Goal: Task Accomplishment & Management: Complete application form

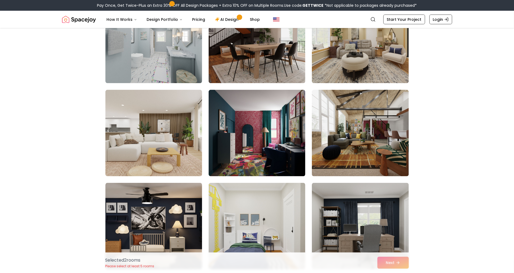
scroll to position [1178, 0]
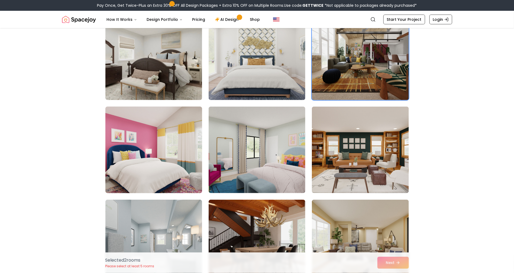
click at [160, 196] on img at bounding box center [154, 150] width 102 height 91
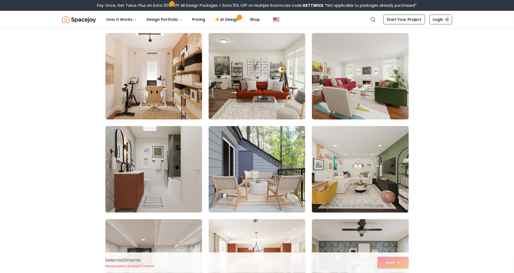
scroll to position [0, 0]
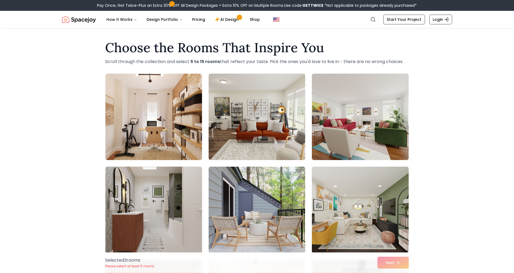
click at [158, 217] on img at bounding box center [154, 210] width 102 height 91
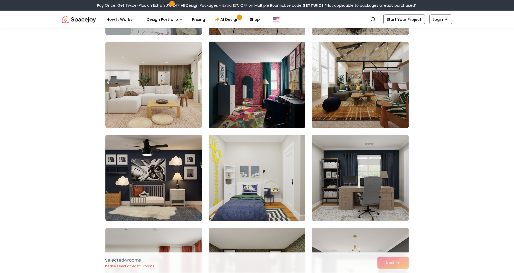
scroll to position [1424, 0]
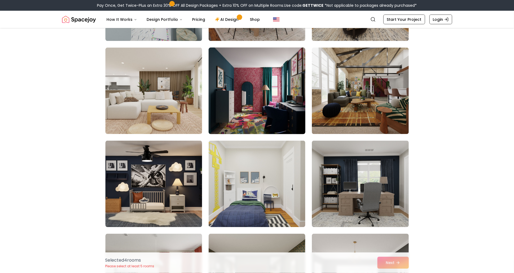
click at [255, 137] on img at bounding box center [257, 91] width 102 height 91
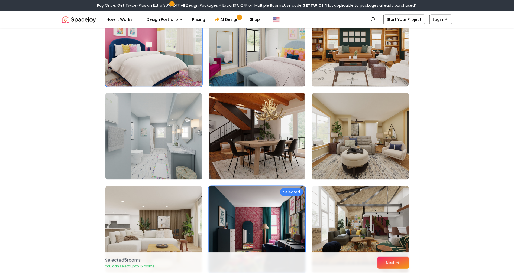
scroll to position [1177, 0]
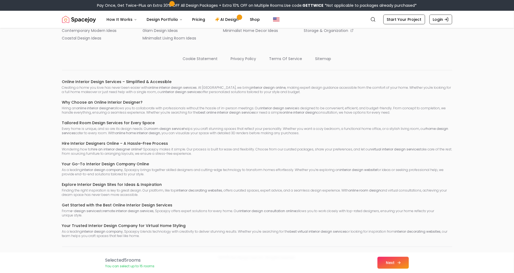
click at [409, 263] on button "Next" at bounding box center [392, 263] width 31 height 12
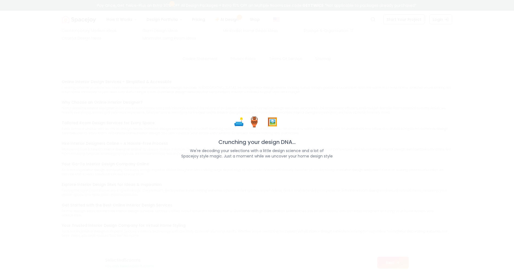
scroll to position [3563, 0]
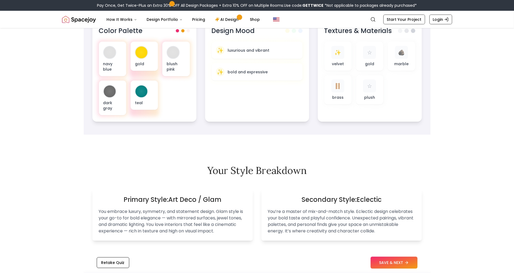
scroll to position [163, 0]
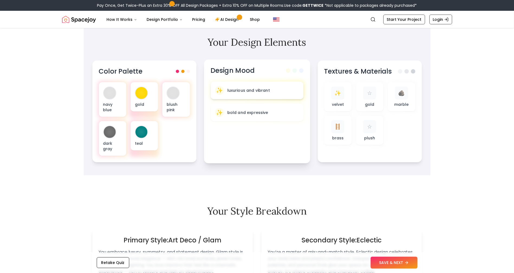
click at [299, 95] on div "✨ luxurious and vibrant" at bounding box center [257, 90] width 84 height 9
click at [344, 134] on div "🪜" at bounding box center [336, 127] width 13 height 13
click at [182, 72] on span at bounding box center [183, 70] width 3 height 3
click at [187, 72] on span at bounding box center [188, 70] width 3 height 3
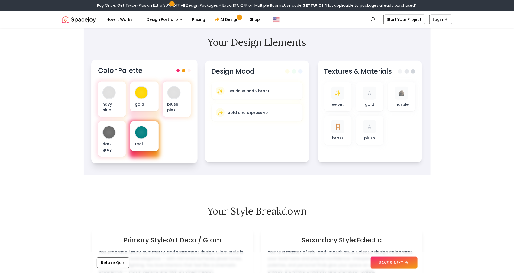
click at [130, 151] on div "teal" at bounding box center [144, 137] width 28 height 30
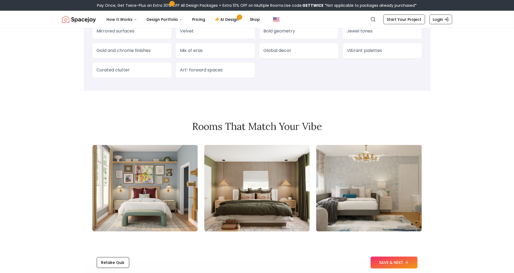
scroll to position [528, 0]
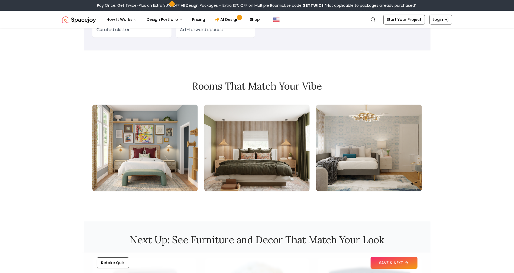
click at [104, 33] on p "Curated clutter" at bounding box center [132, 30] width 70 height 7
click at [97, 33] on p "Curated clutter" at bounding box center [132, 30] width 70 height 7
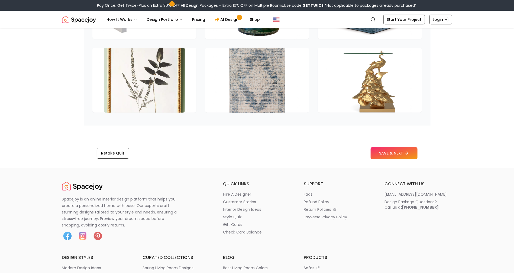
scroll to position [853, 0]
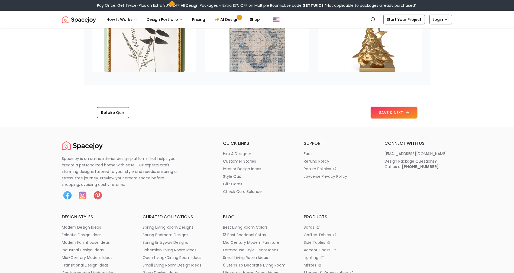
click at [410, 115] on icon at bounding box center [407, 113] width 4 height 4
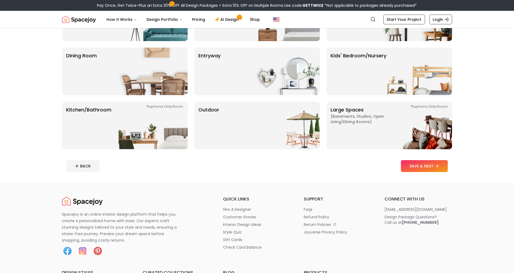
scroll to position [122, 0]
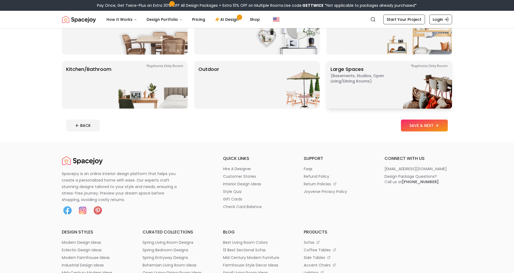
click at [355, 105] on p "Large Spaces ( Basements, Studios, Open living/dining rooms ) *Euphoria Only Ro…" at bounding box center [365, 85] width 68 height 39
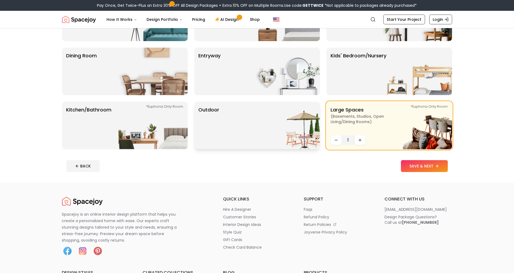
scroll to position [41, 0]
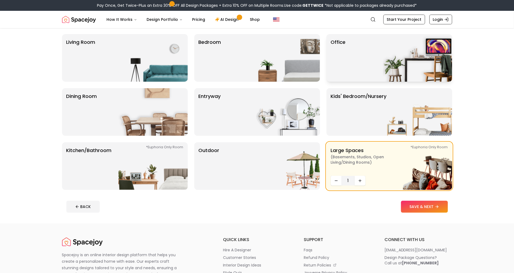
click at [337, 77] on p "Office" at bounding box center [338, 57] width 15 height 39
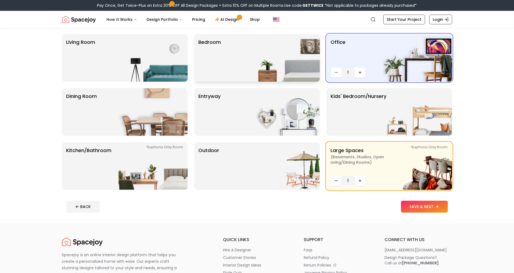
click at [251, 82] on img at bounding box center [285, 58] width 69 height 48
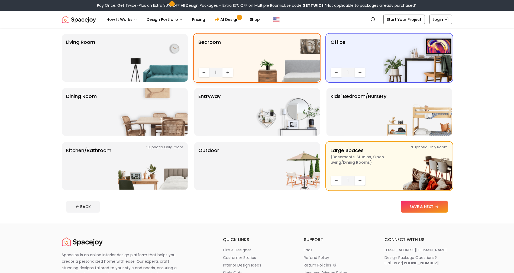
click at [251, 82] on img at bounding box center [285, 58] width 69 height 48
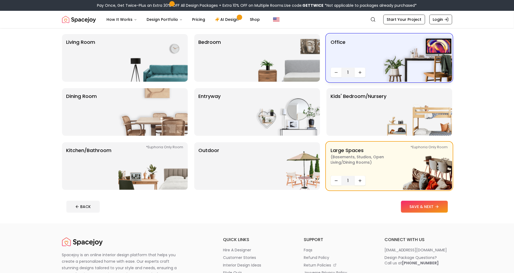
click at [389, 79] on img at bounding box center [417, 58] width 69 height 48
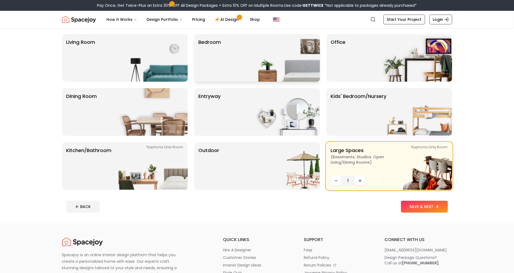
click at [251, 82] on img at bounding box center [285, 58] width 69 height 48
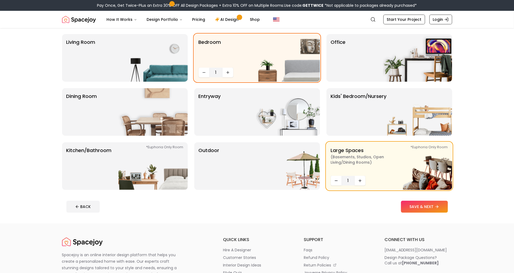
click at [410, 217] on footer "BACK SAVE & NEXT" at bounding box center [257, 207] width 390 height 21
click at [412, 213] on button "SAVE & NEXT" at bounding box center [424, 207] width 47 height 12
